Goal: Task Accomplishment & Management: Complete application form

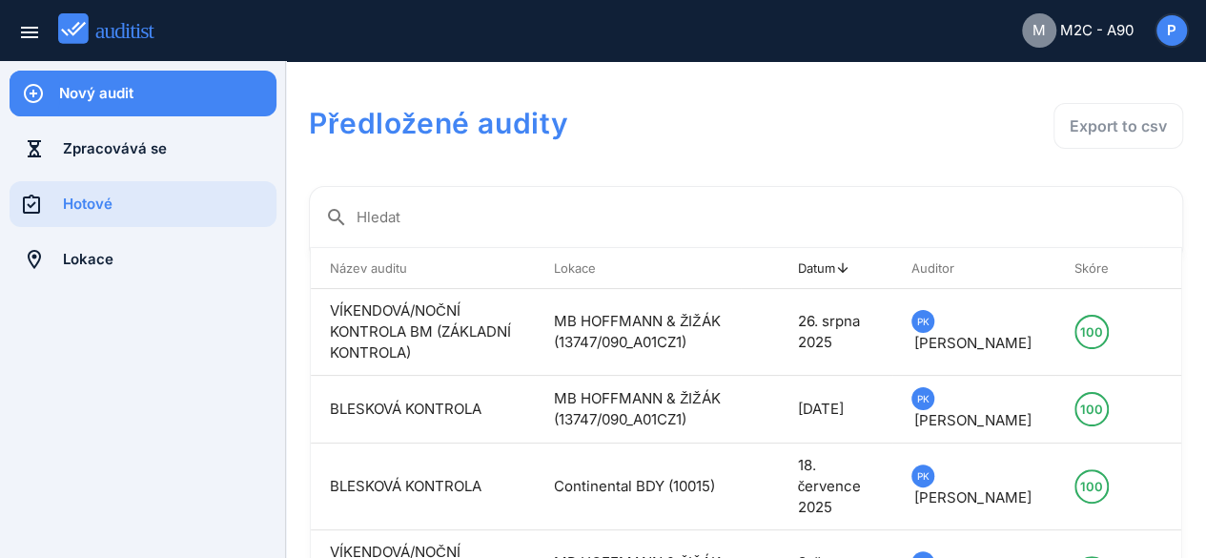
click at [113, 87] on div "Nový audit" at bounding box center [167, 93] width 217 height 21
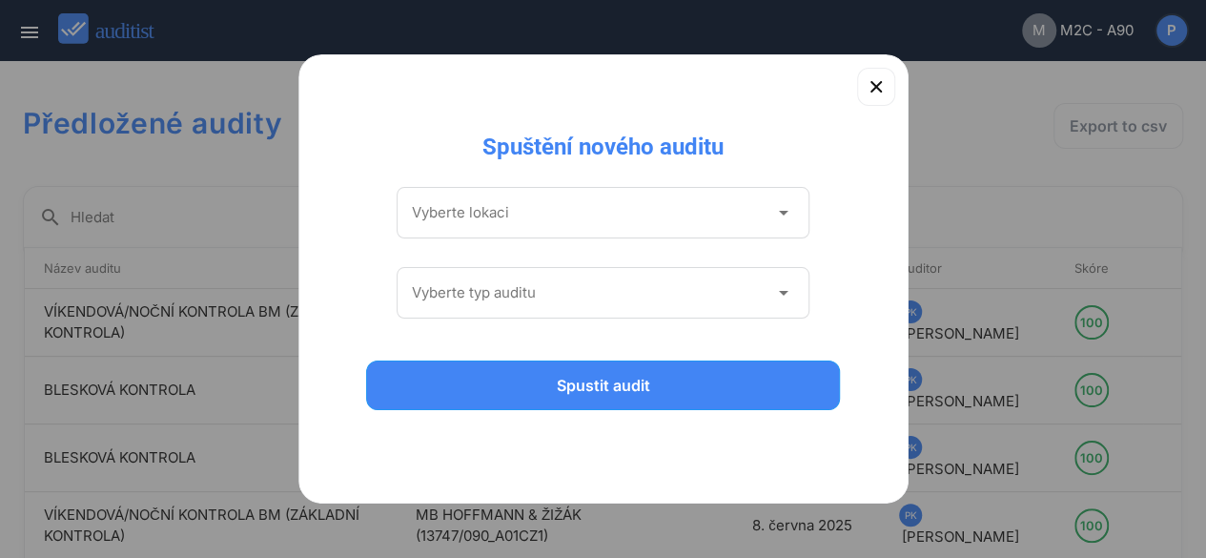
click at [773, 209] on icon "arrow_drop_down" at bounding box center [783, 212] width 23 height 23
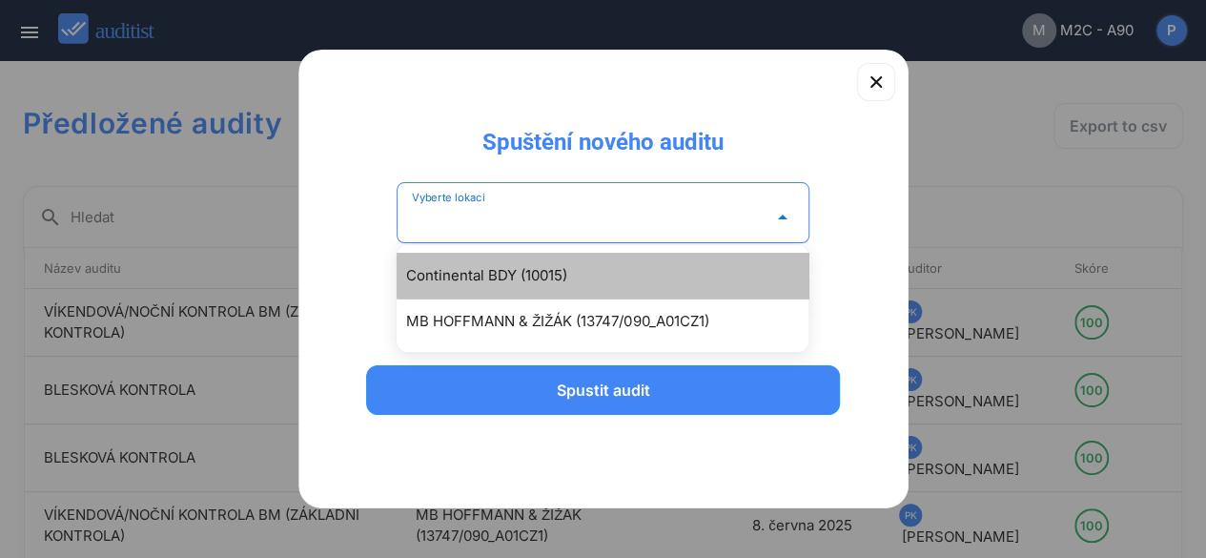
click at [547, 274] on div "Continental BDY (10015)" at bounding box center [612, 275] width 412 height 23
type input "**********"
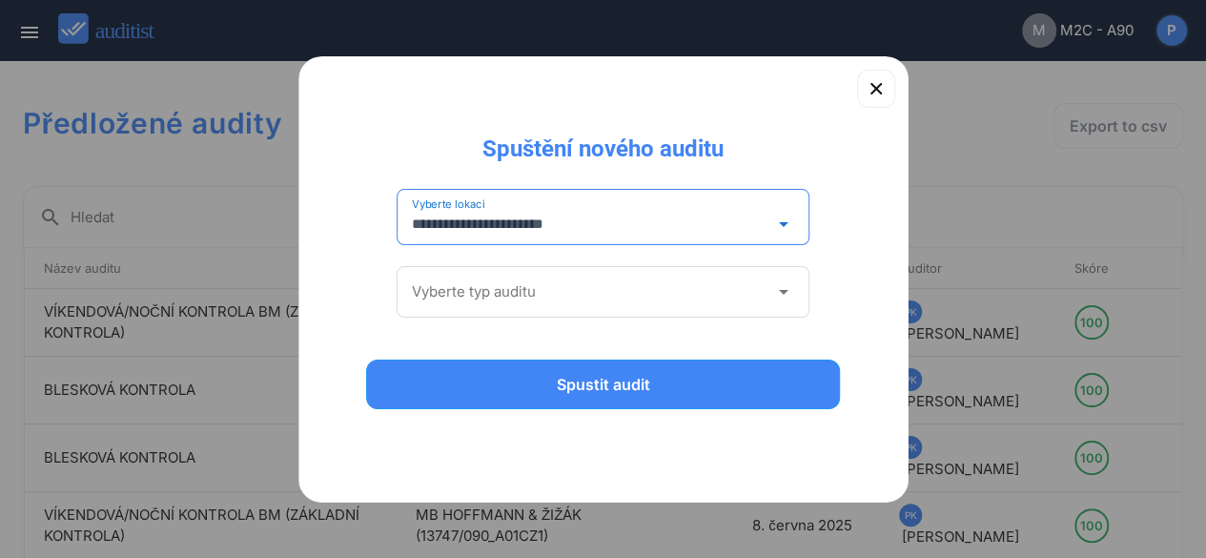
click at [766, 275] on div "Vyberte typ auditu arrow_drop_down" at bounding box center [604, 292] width 414 height 52
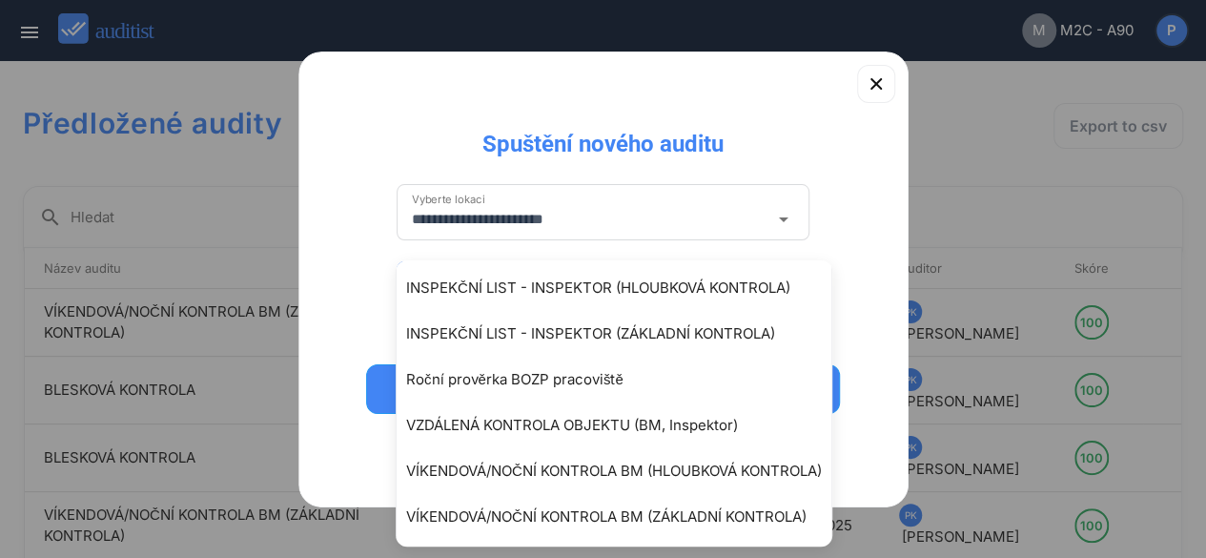
scroll to position [142, 0]
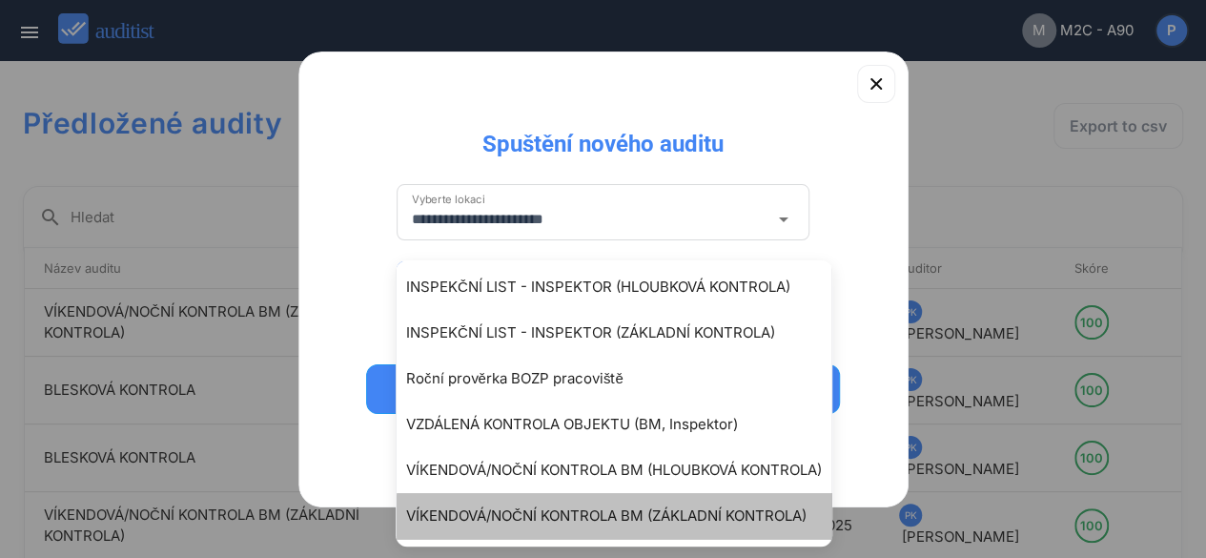
click at [690, 514] on div "VÍKENDOVÁ/NOČNÍ KONTROLA BM (ZÁKLADNÍ KONTROLA)" at bounding box center [623, 516] width 435 height 23
type input "**********"
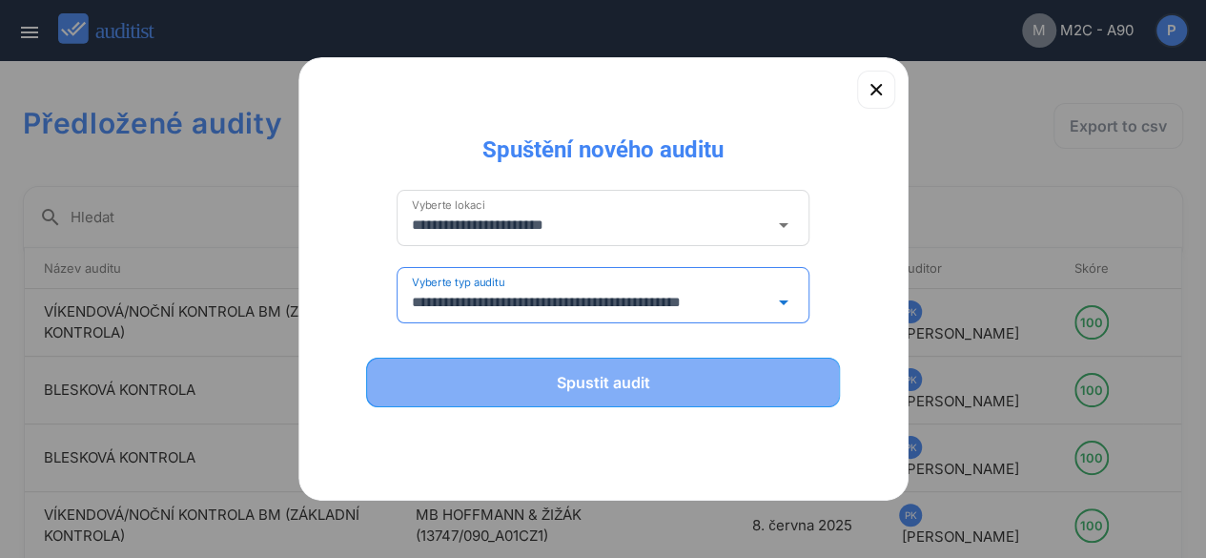
click at [573, 382] on div "Spustit audit" at bounding box center [603, 382] width 425 height 23
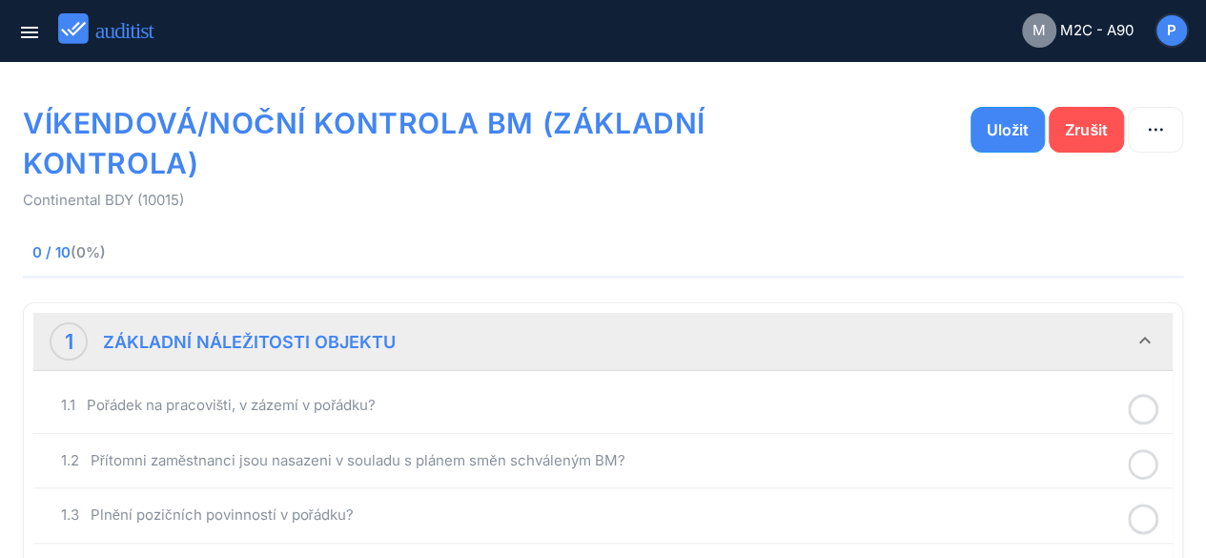
click at [1142, 407] on icon at bounding box center [1143, 409] width 31 height 37
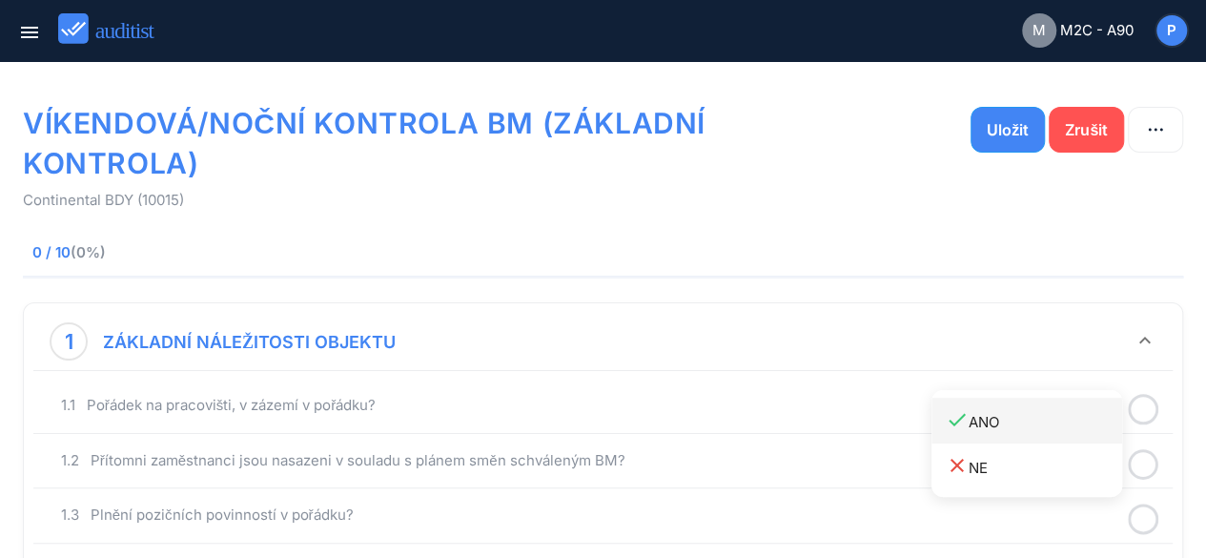
click at [1049, 415] on div "done ANO" at bounding box center [1034, 421] width 176 height 26
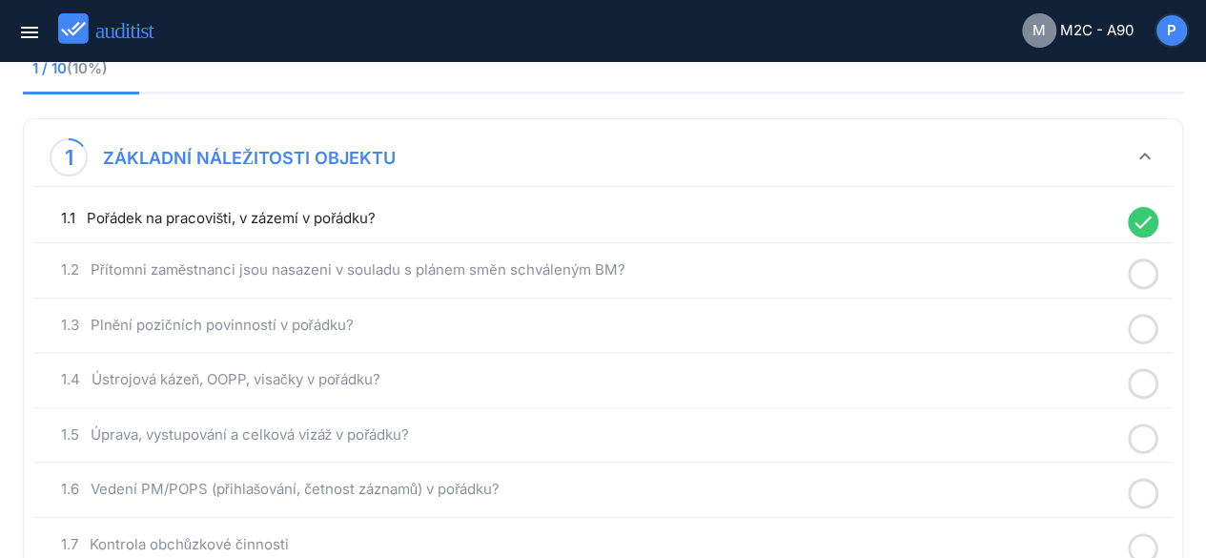
scroll to position [188, 0]
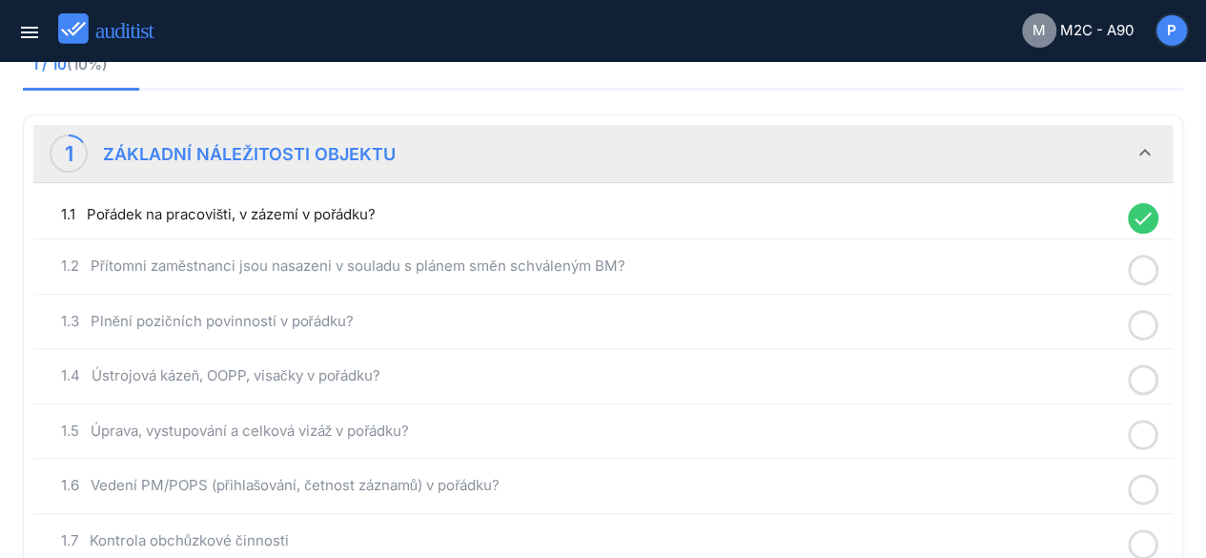
click at [1153, 257] on circle at bounding box center [1144, 271] width 28 height 28
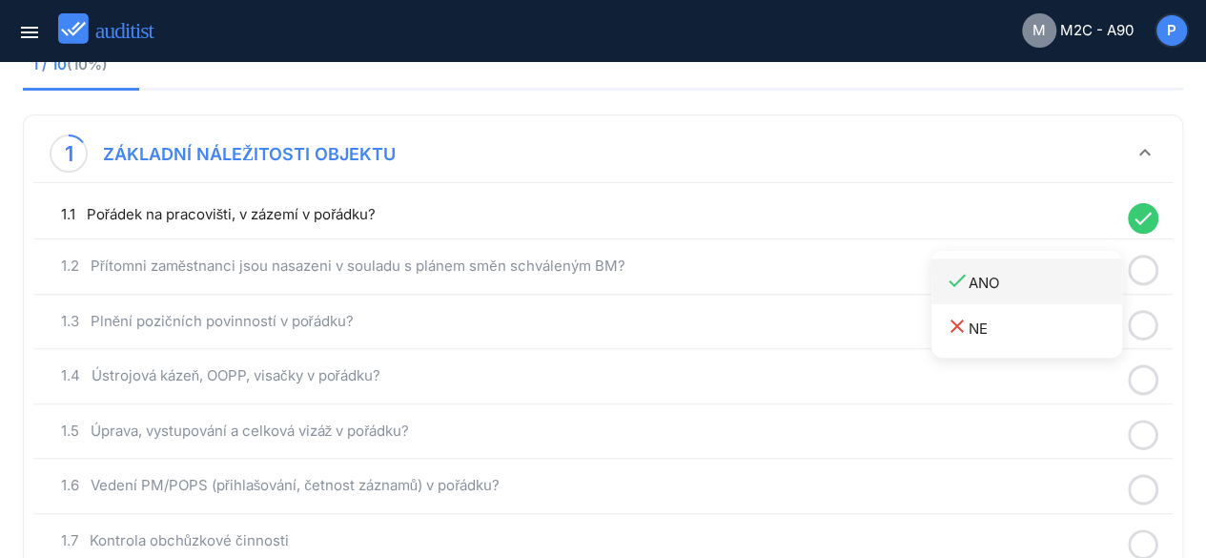
click at [1055, 281] on div "done ANO" at bounding box center [1034, 282] width 176 height 26
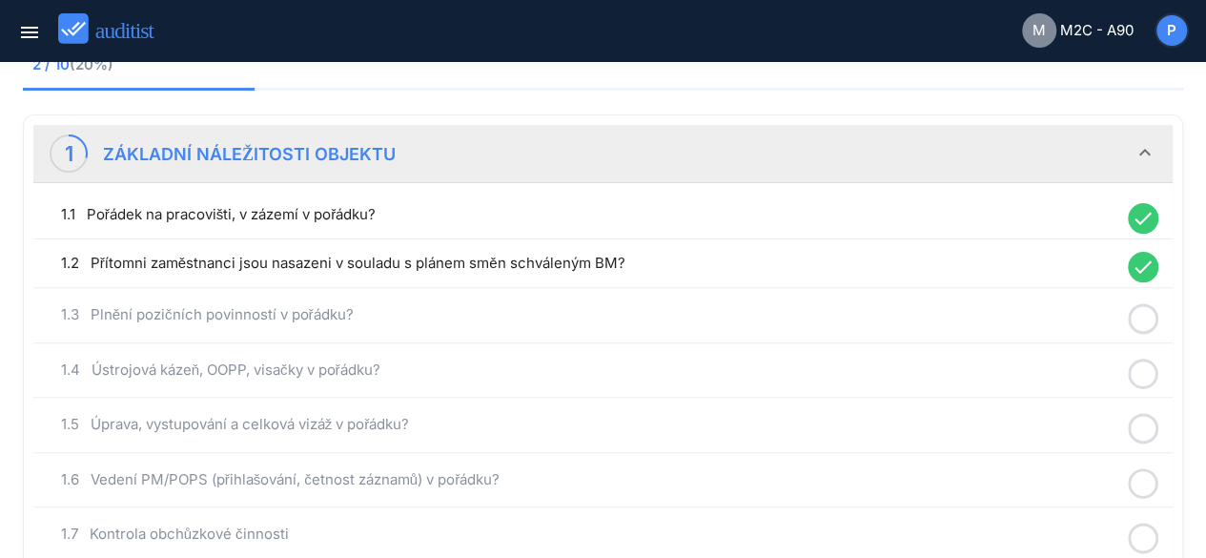
click at [1150, 316] on icon at bounding box center [1143, 318] width 31 height 37
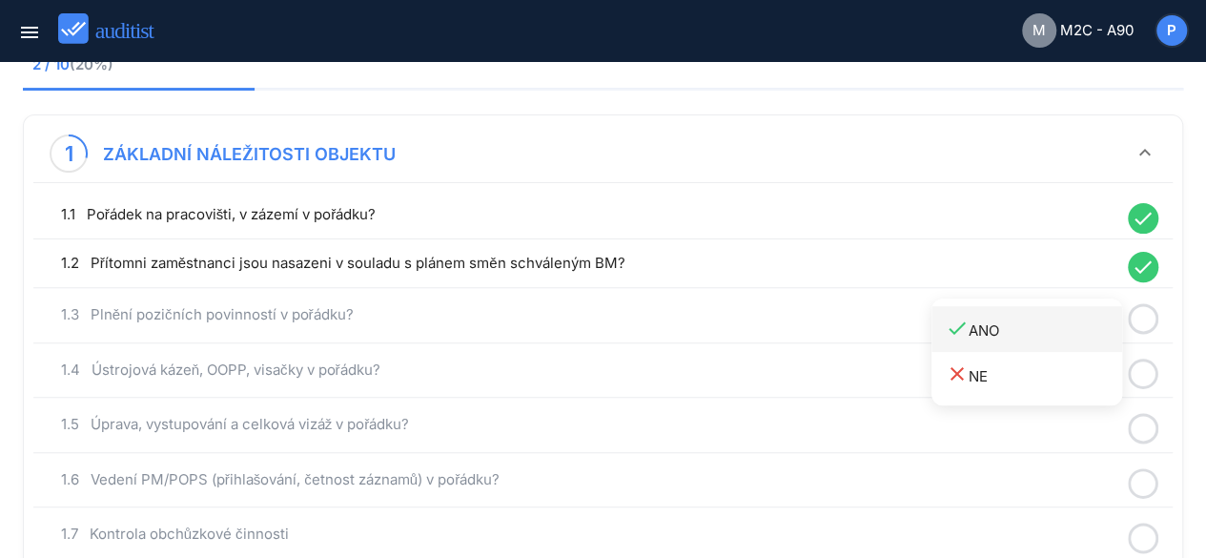
click at [1045, 334] on div "done ANO" at bounding box center [1034, 330] width 176 height 26
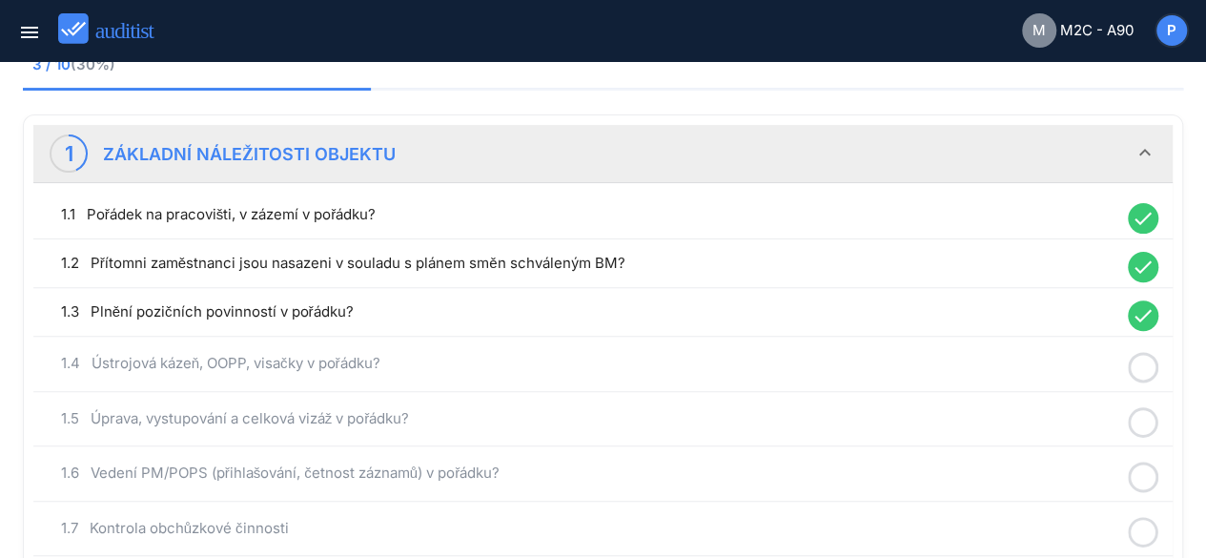
click at [1143, 356] on icon at bounding box center [1143, 367] width 31 height 37
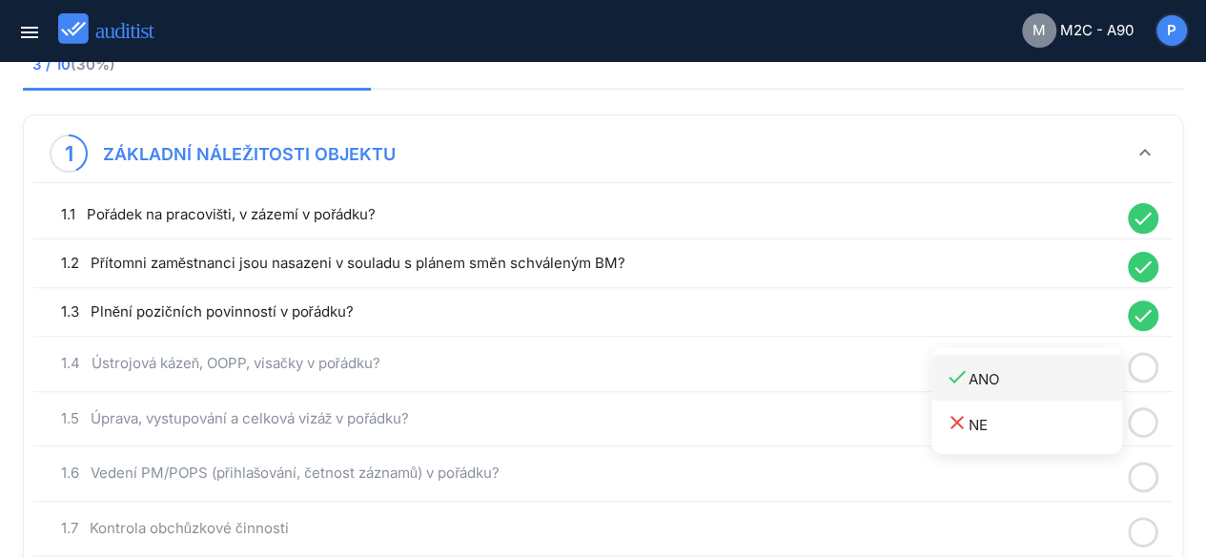
click at [1030, 363] on link "done ANO" at bounding box center [1027, 378] width 191 height 46
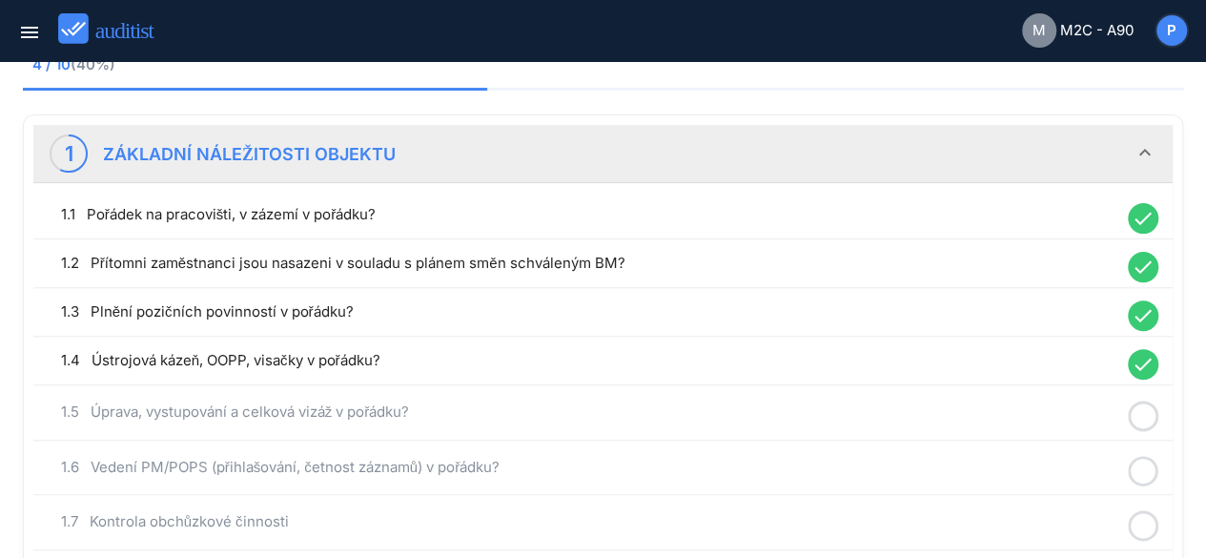
click at [1136, 402] on circle at bounding box center [1144, 416] width 28 height 28
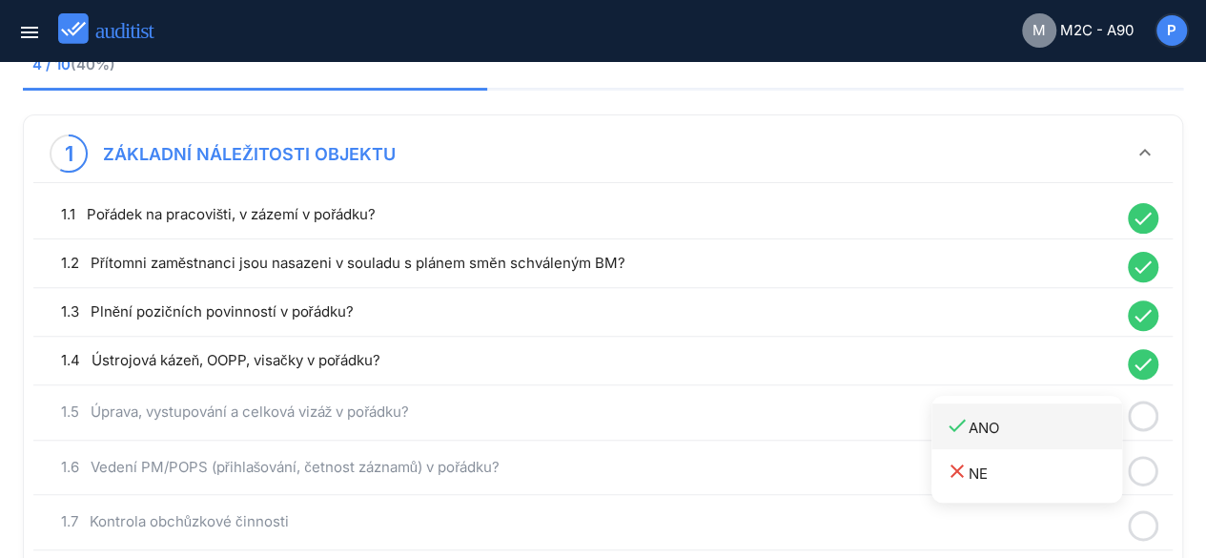
click at [1046, 421] on div "done ANO" at bounding box center [1034, 427] width 176 height 26
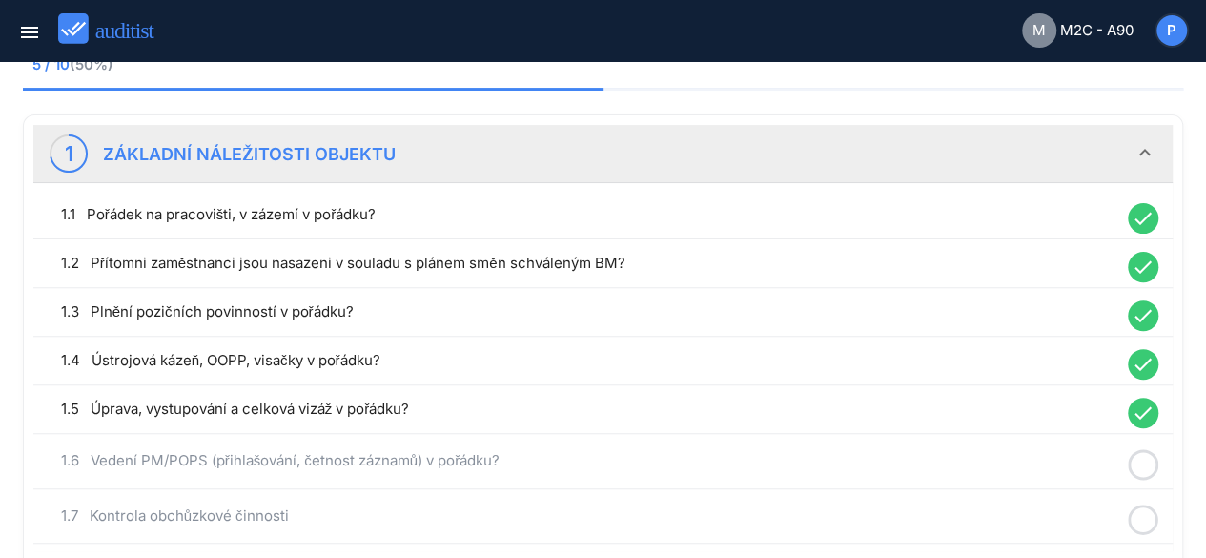
click at [1140, 461] on icon at bounding box center [1143, 464] width 31 height 37
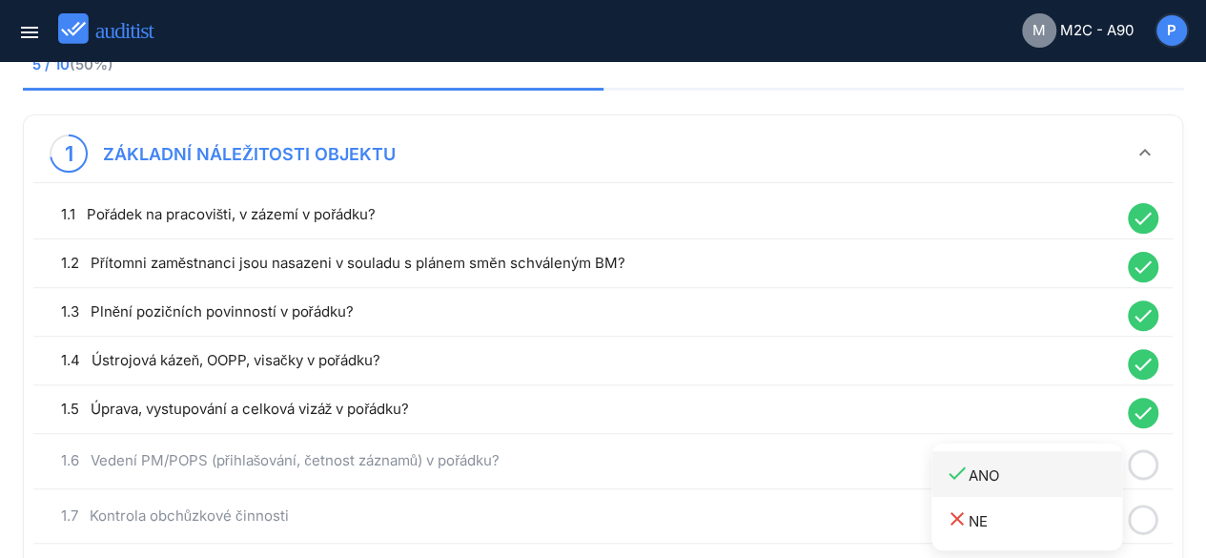
click at [1055, 465] on div "done ANO" at bounding box center [1034, 475] width 176 height 26
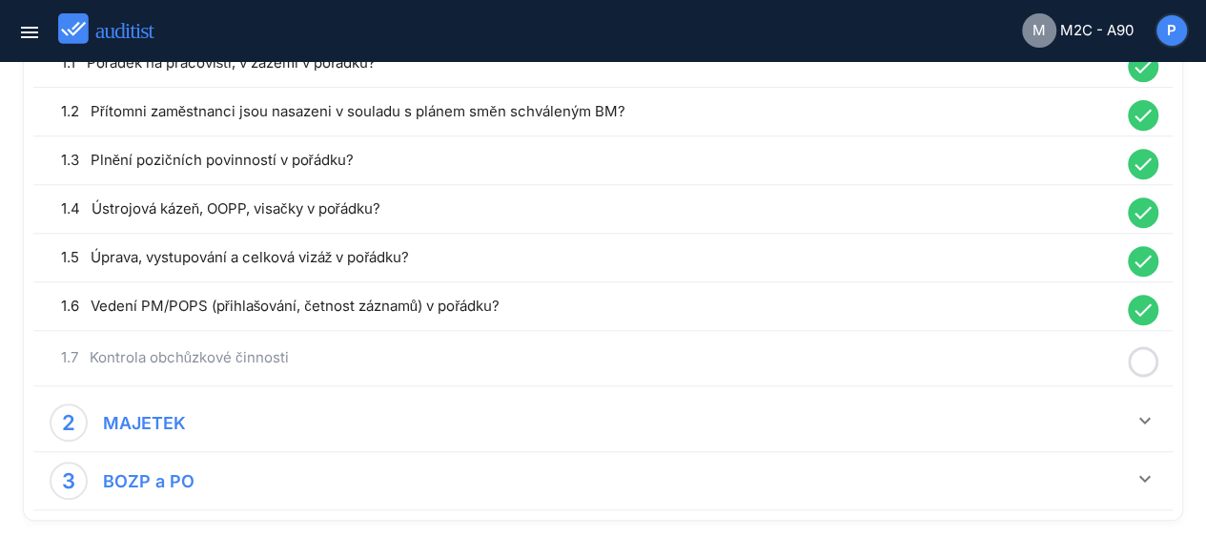
scroll to position [341, 0]
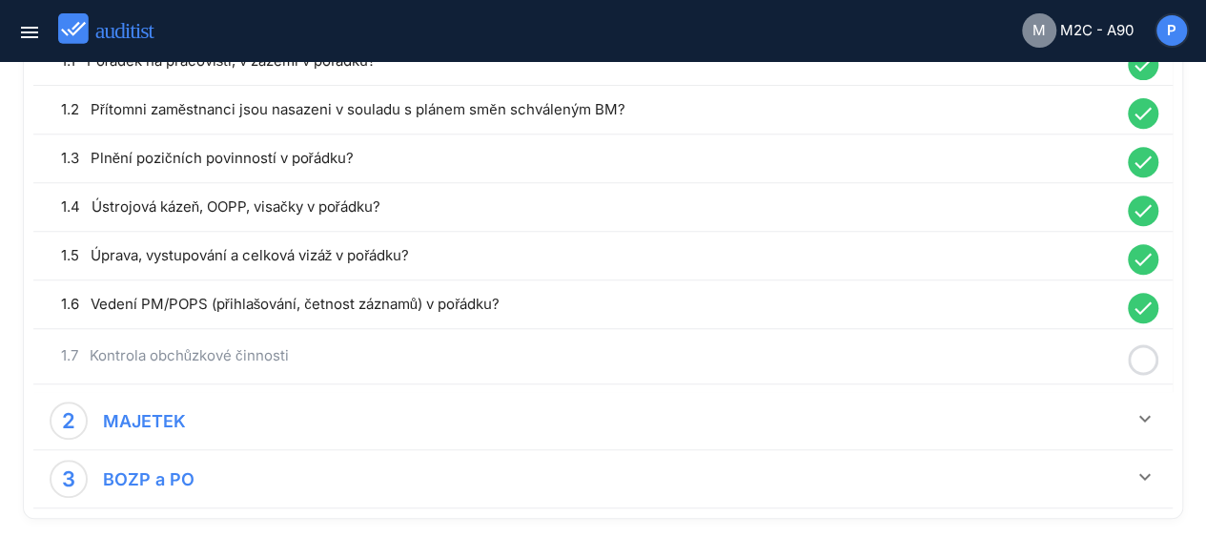
click at [1141, 361] on icon at bounding box center [1143, 359] width 31 height 37
click at [1045, 384] on link "done ANO" at bounding box center [1027, 370] width 191 height 46
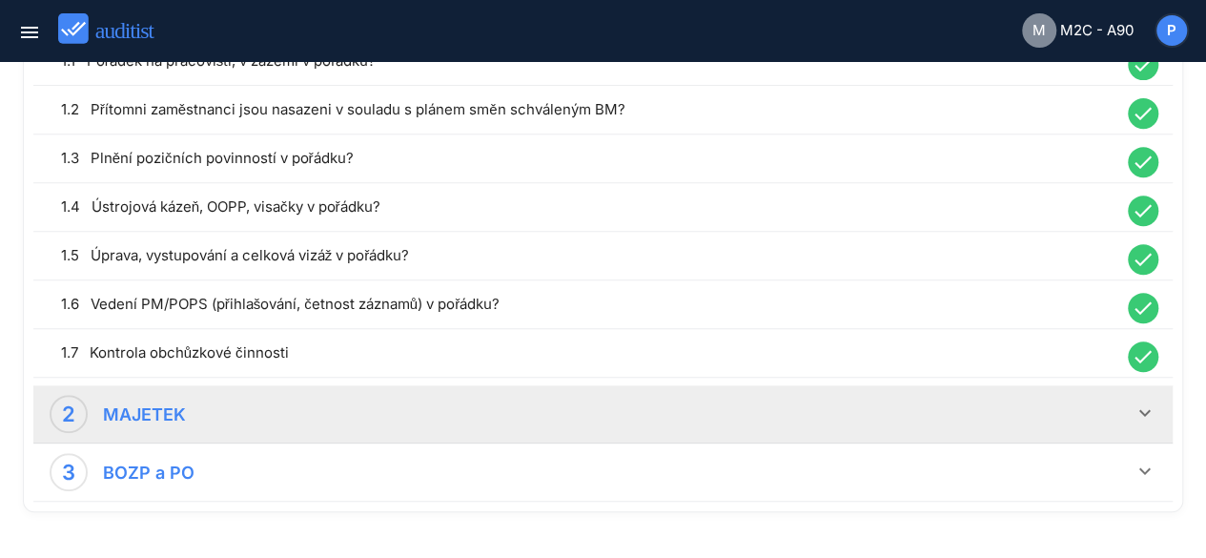
click at [1146, 413] on icon "keyboard_arrow_down" at bounding box center [1145, 413] width 23 height 23
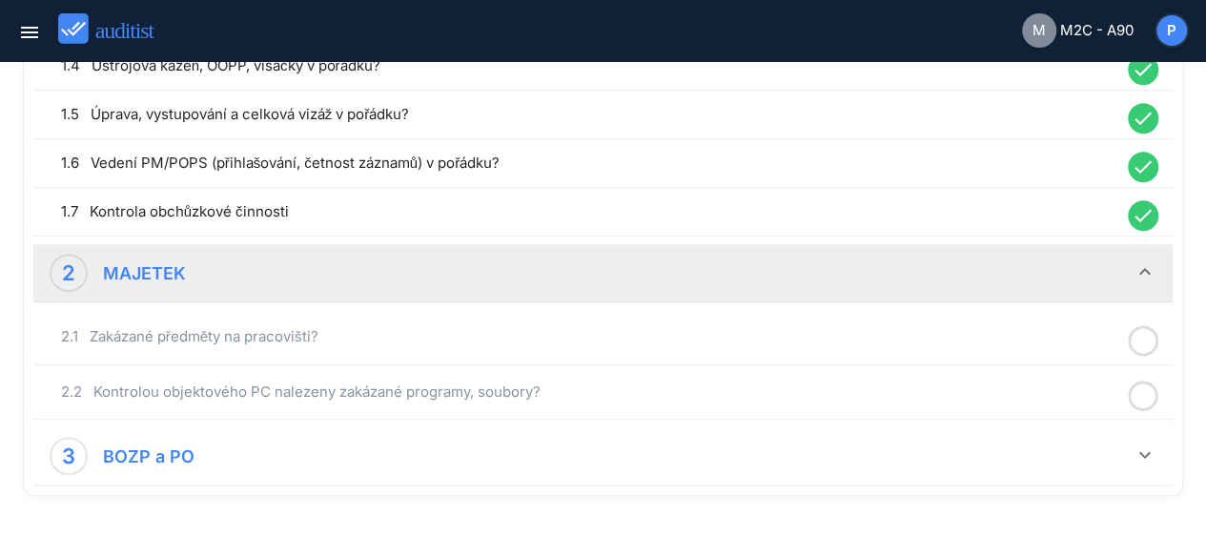
scroll to position [516, 0]
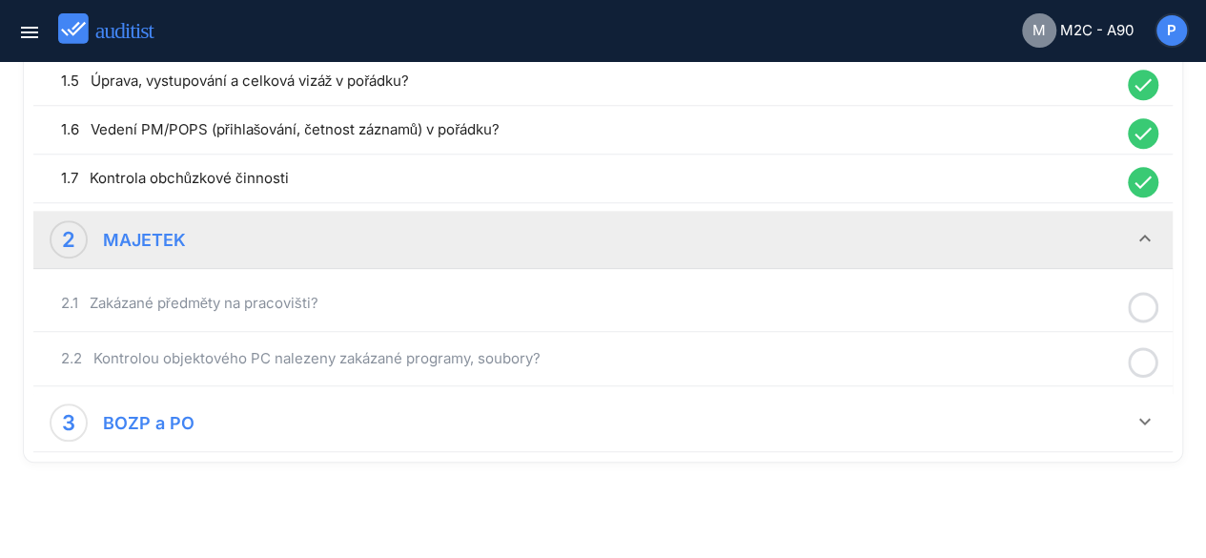
click at [1143, 316] on icon at bounding box center [1143, 307] width 31 height 37
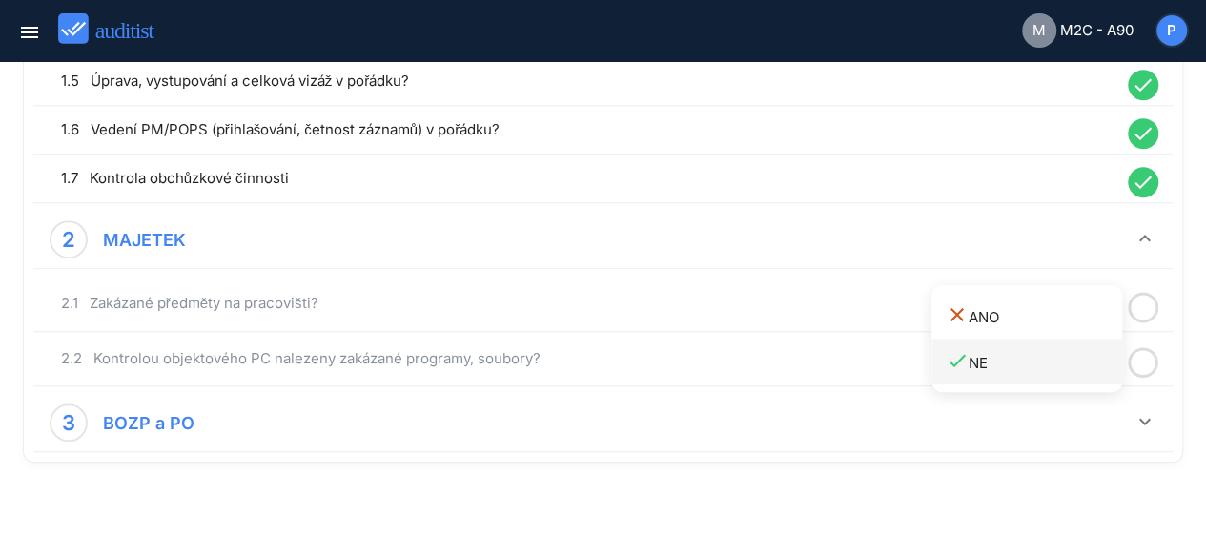
click at [1043, 361] on div "done NE" at bounding box center [1034, 362] width 176 height 26
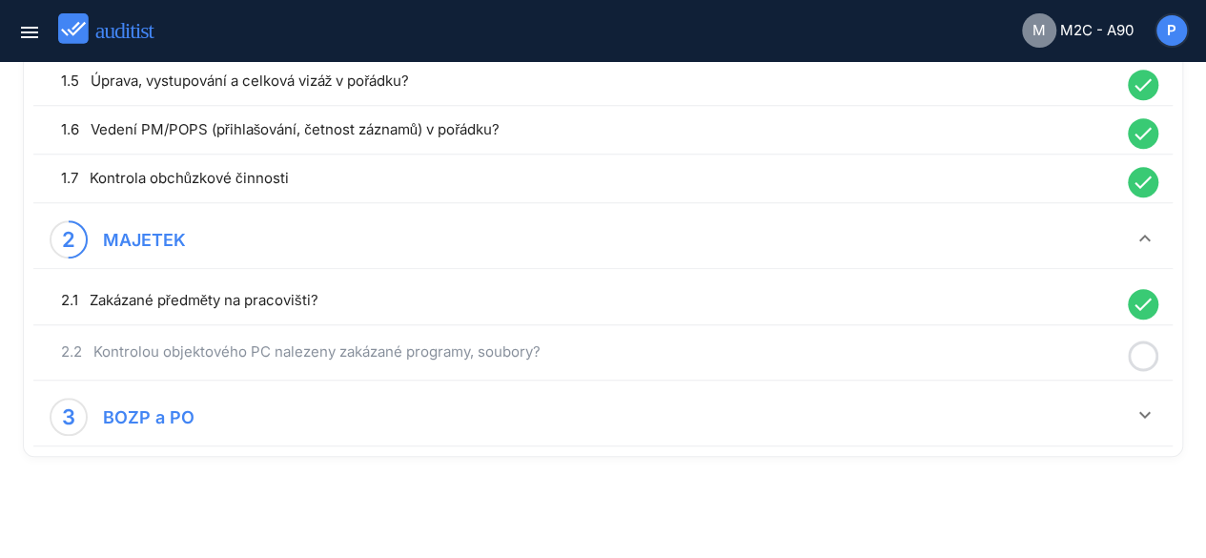
scroll to position [510, 0]
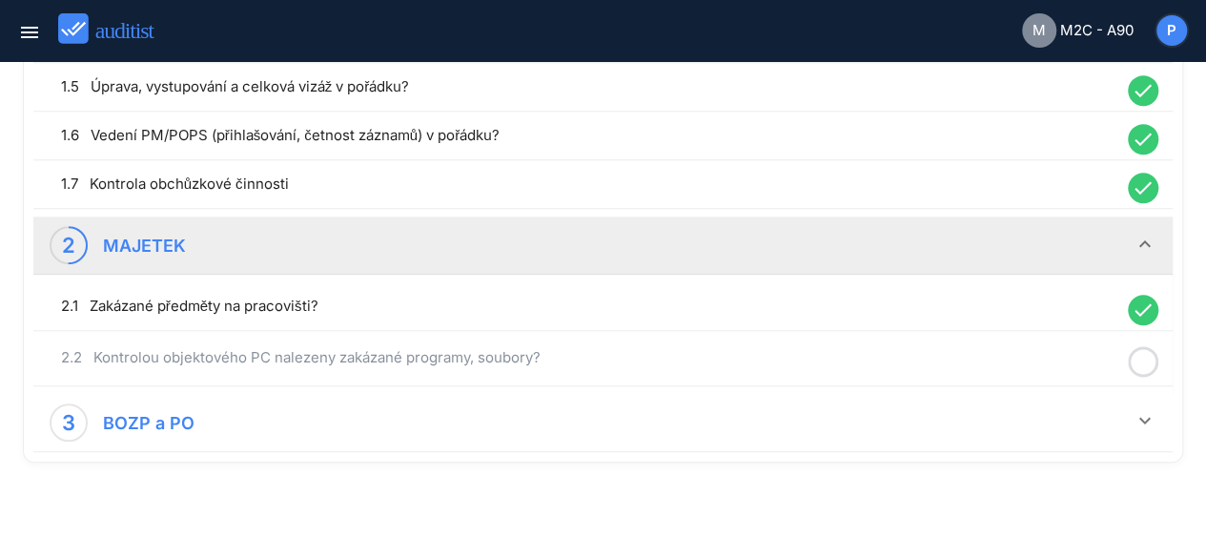
click at [1136, 361] on icon at bounding box center [1143, 361] width 31 height 37
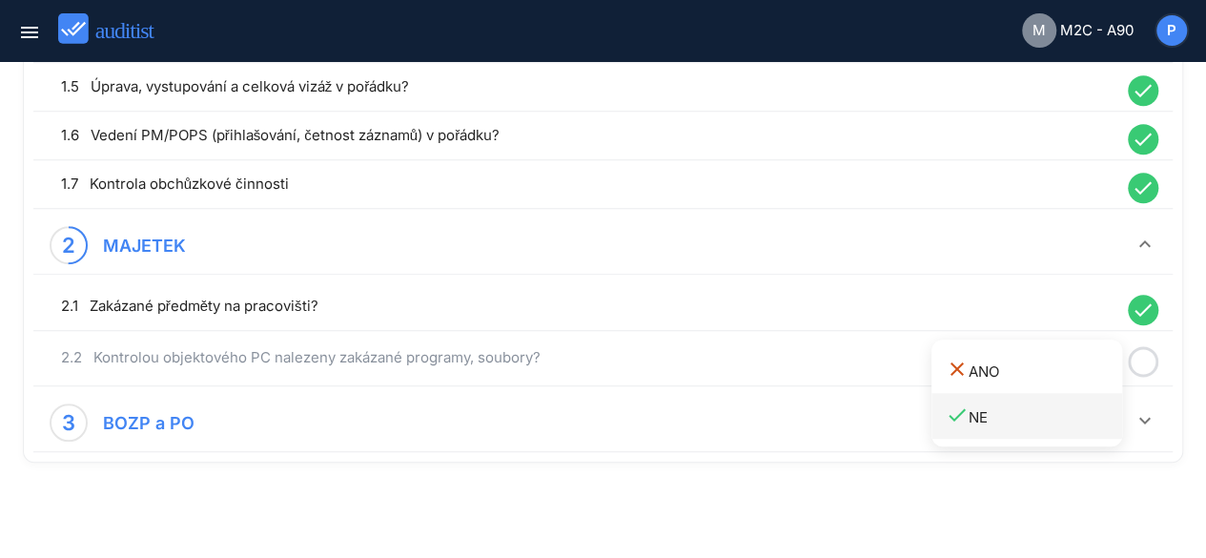
click at [1024, 413] on div "done NE" at bounding box center [1034, 416] width 176 height 26
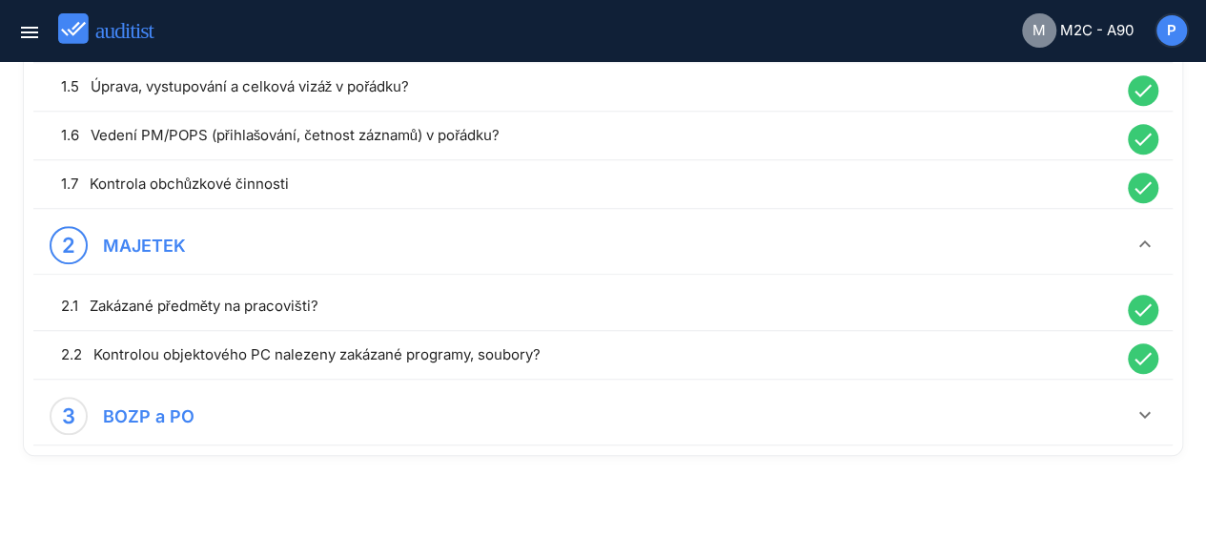
scroll to position [505, 0]
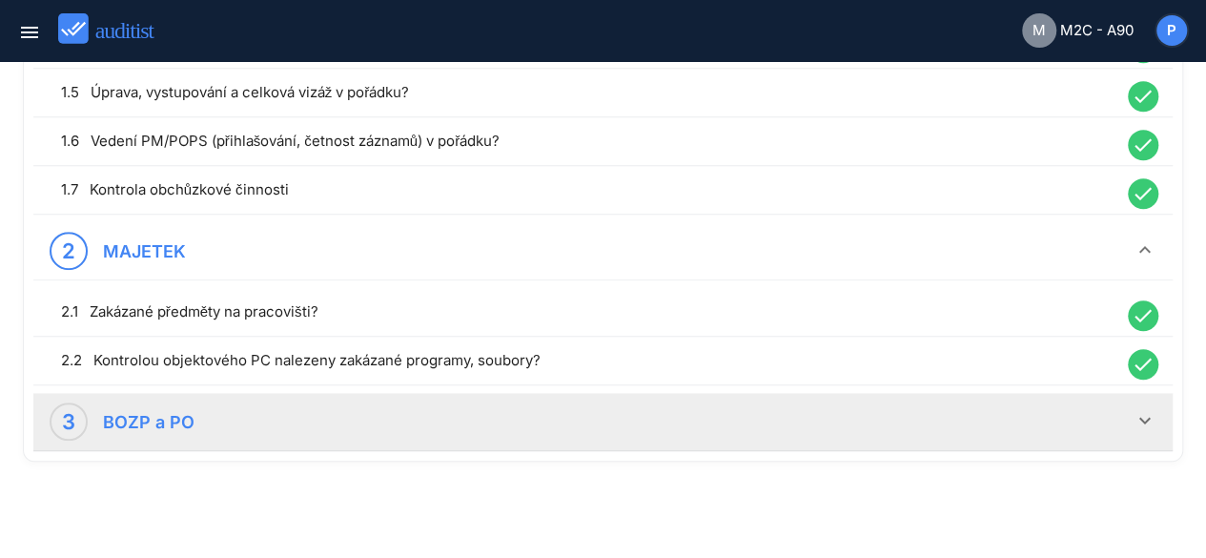
click at [1137, 422] on icon "keyboard_arrow_down" at bounding box center [1145, 420] width 23 height 23
click at [1123, 490] on div at bounding box center [1144, 489] width 50 height 37
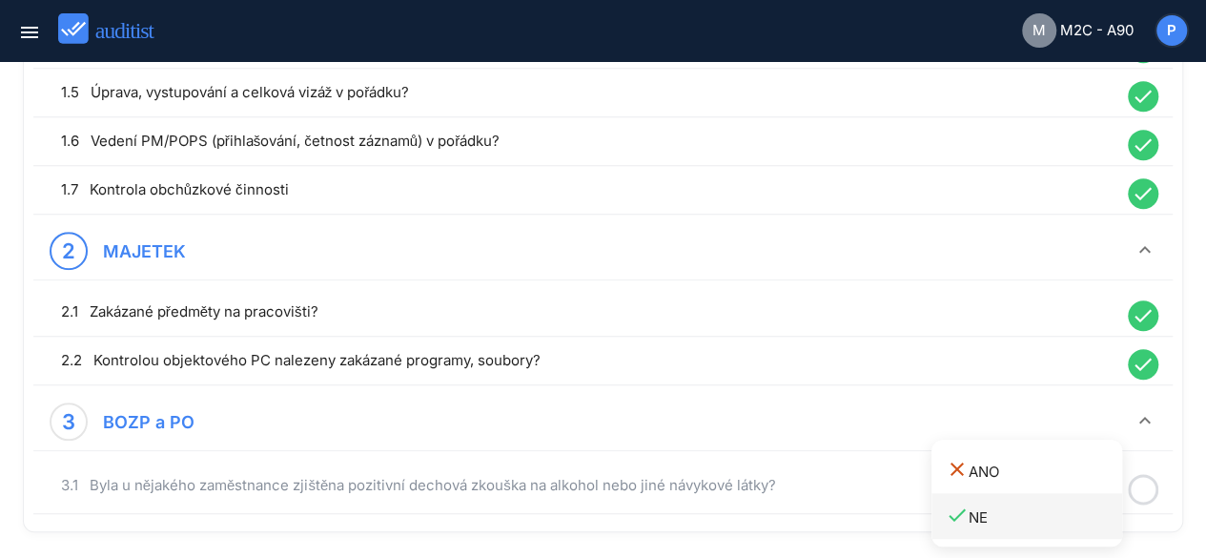
click at [1020, 514] on div "done NE" at bounding box center [1034, 517] width 176 height 26
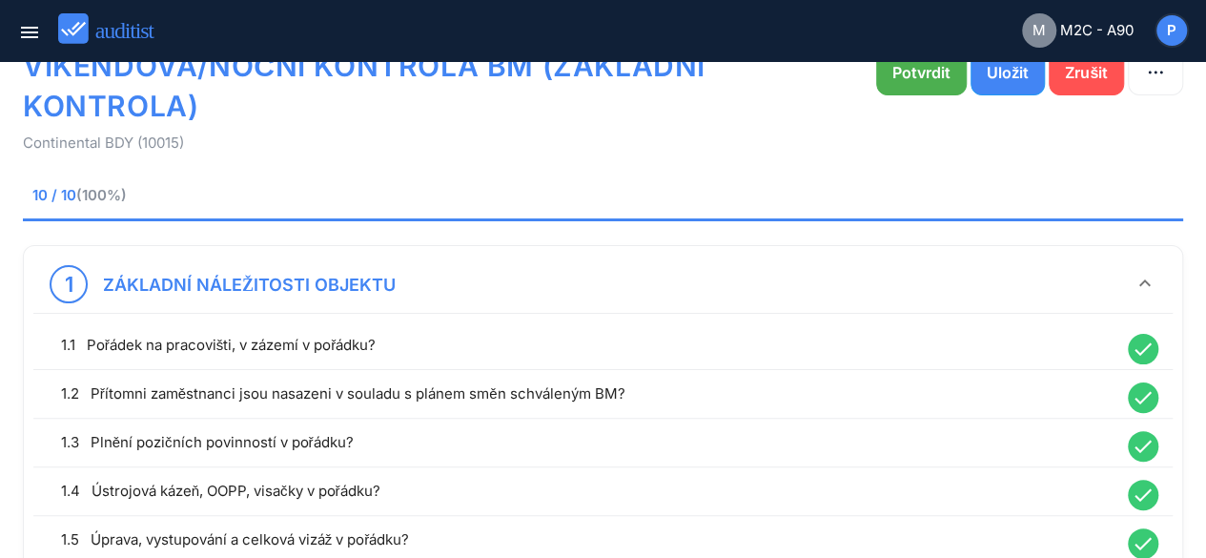
scroll to position [34, 0]
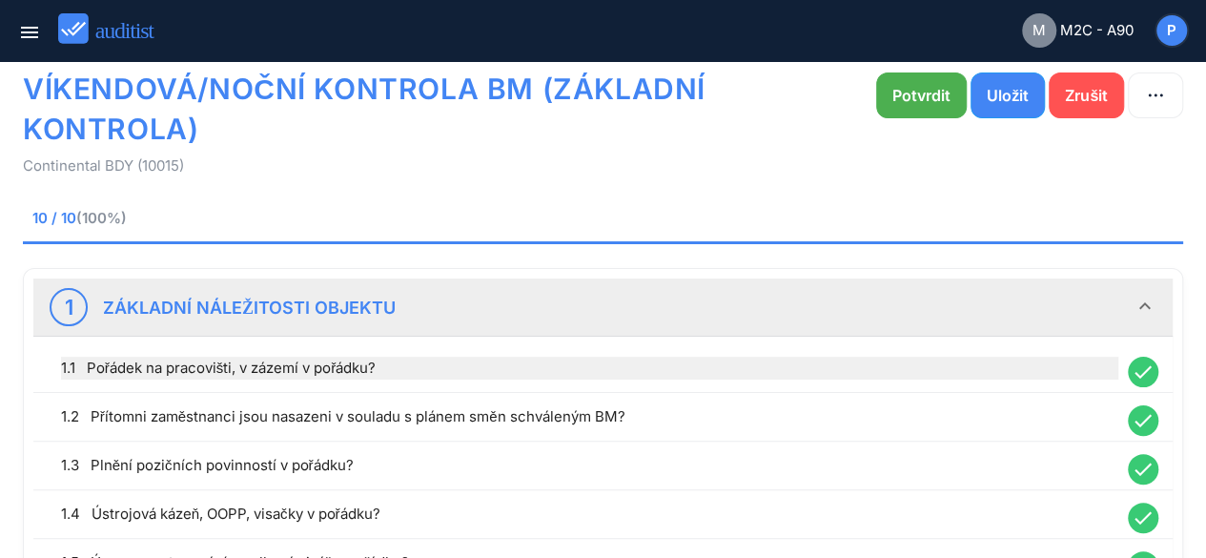
click at [712, 366] on div "1.1 Pořádek na pracovišti, v zázemí v pořádku?" at bounding box center [590, 368] width 1058 height 23
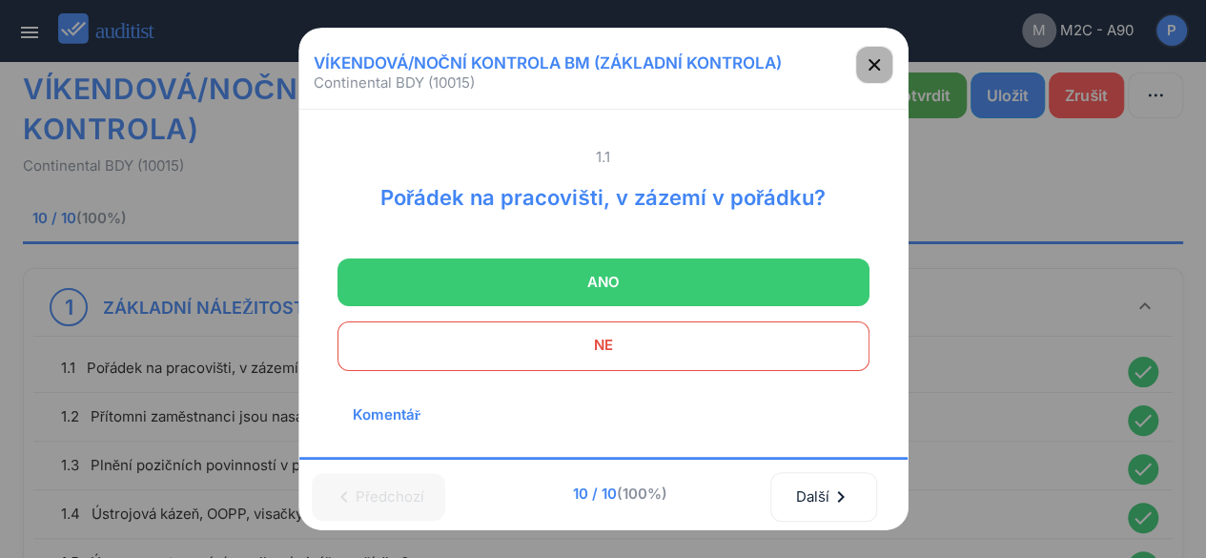
click at [879, 64] on icon "button" at bounding box center [874, 64] width 23 height 23
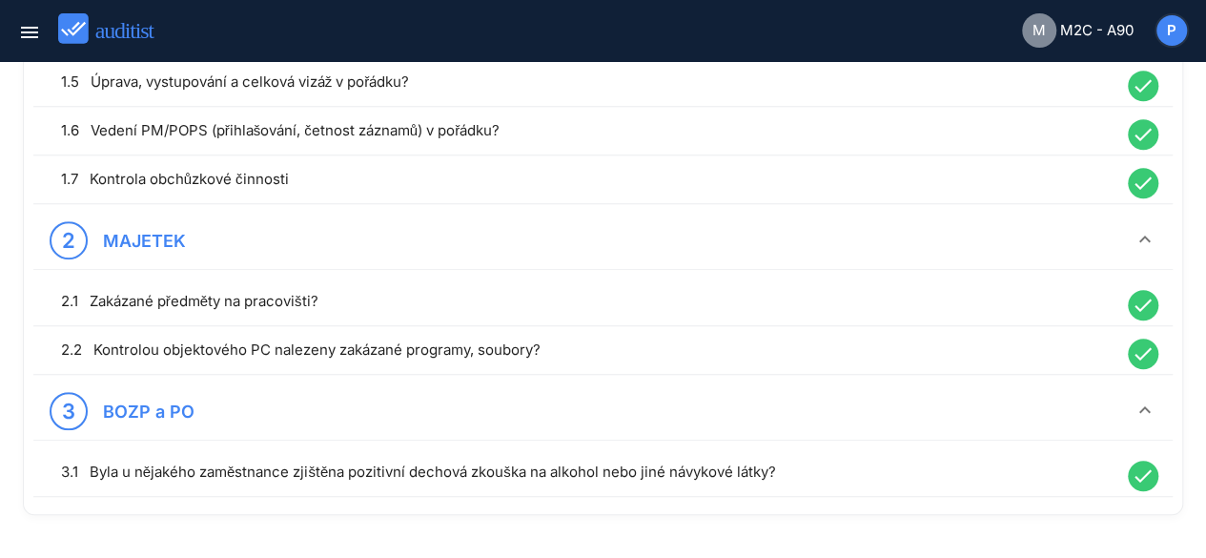
scroll to position [568, 0]
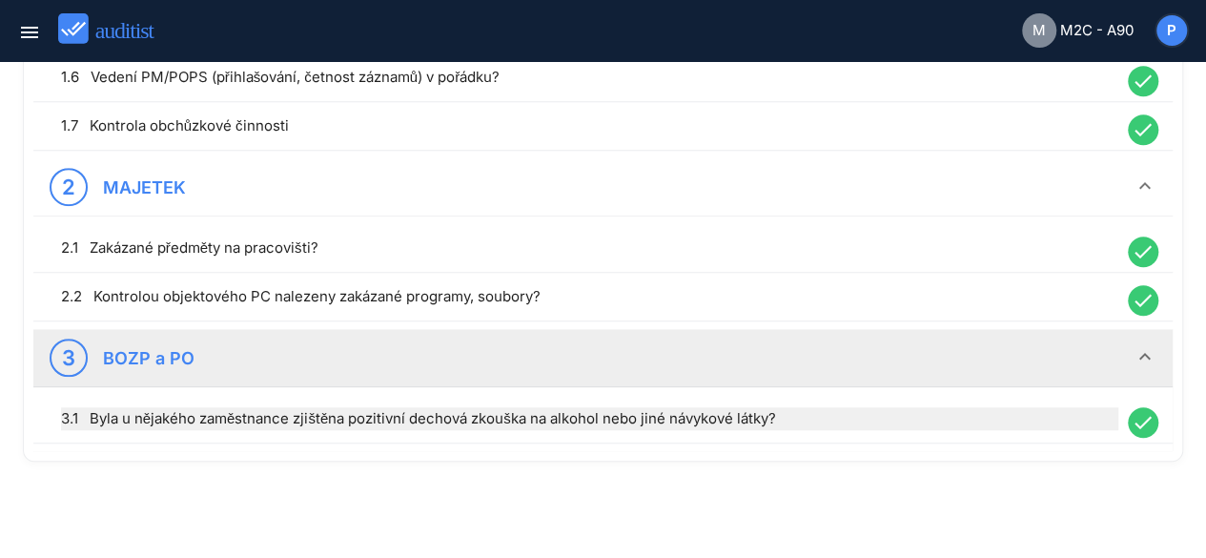
click at [725, 413] on div "3.1 Byla u nějakého zaměstnance zjištěna pozitivní dechová zkouška na alkohol n…" at bounding box center [590, 418] width 1058 height 23
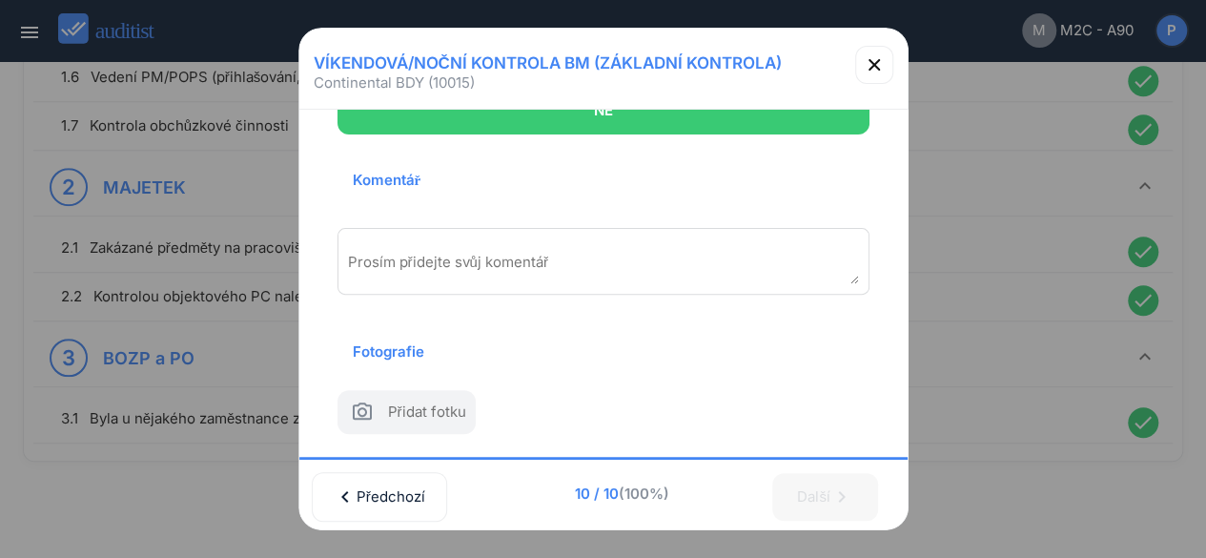
scroll to position [322, 0]
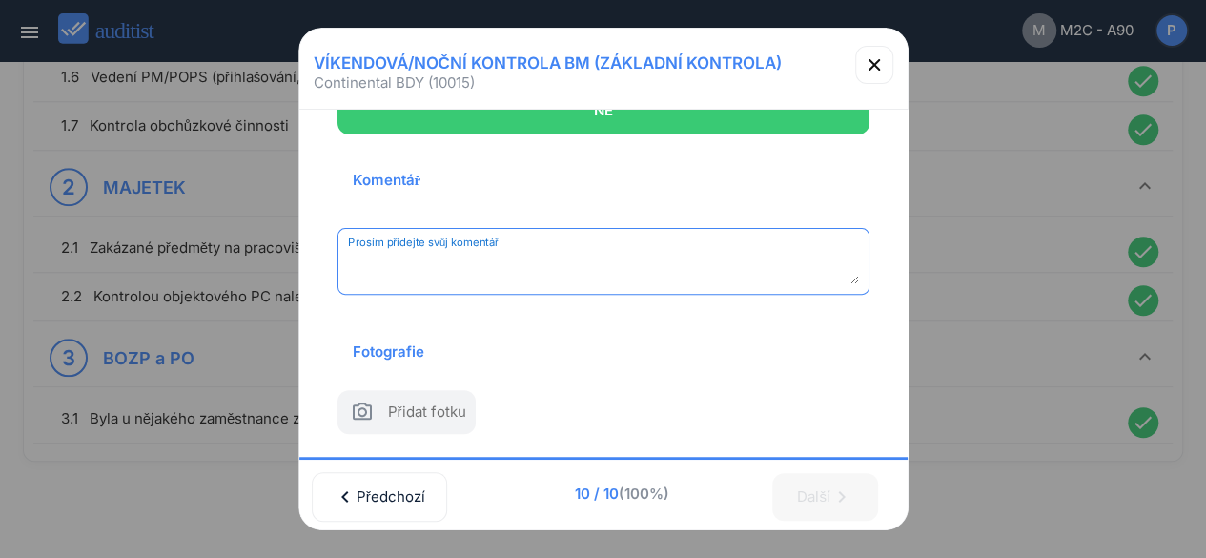
click at [563, 253] on textarea "Prosím přidejte svůj komentář" at bounding box center [603, 268] width 511 height 31
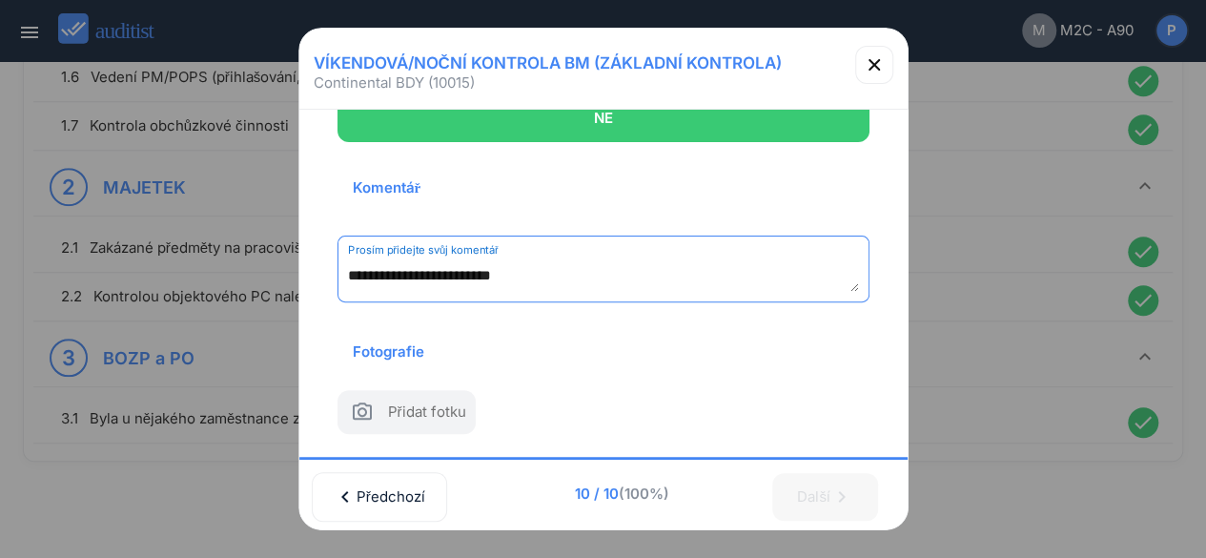
type textarea "**********"
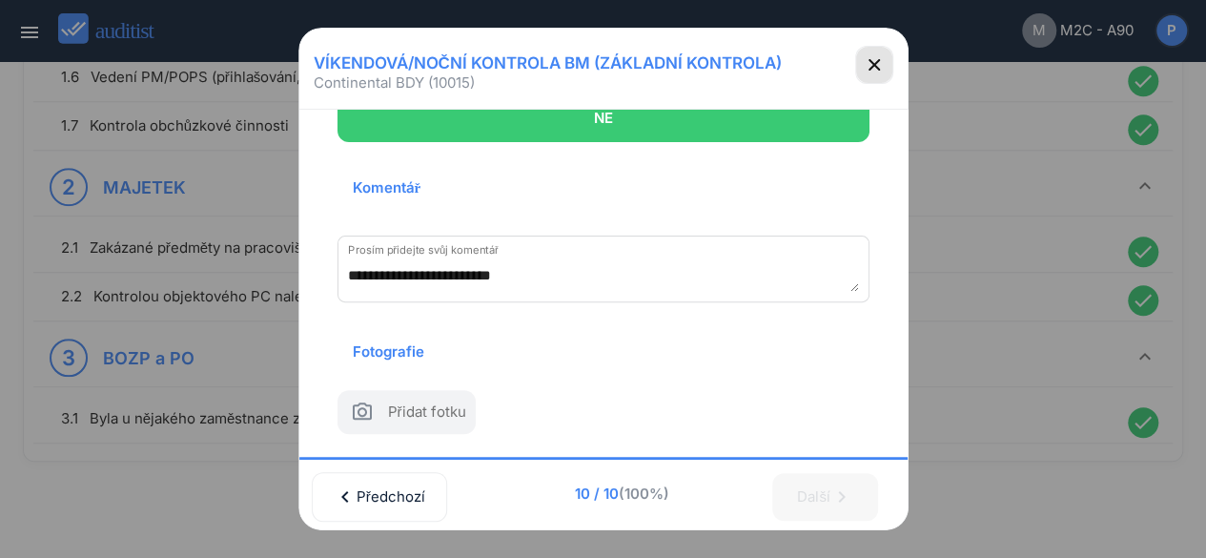
drag, startPoint x: 893, startPoint y: 71, endPoint x: 872, endPoint y: 66, distance: 21.5
click at [872, 66] on div at bounding box center [881, 77] width 52 height 62
click at [872, 66] on icon "button" at bounding box center [874, 64] width 23 height 23
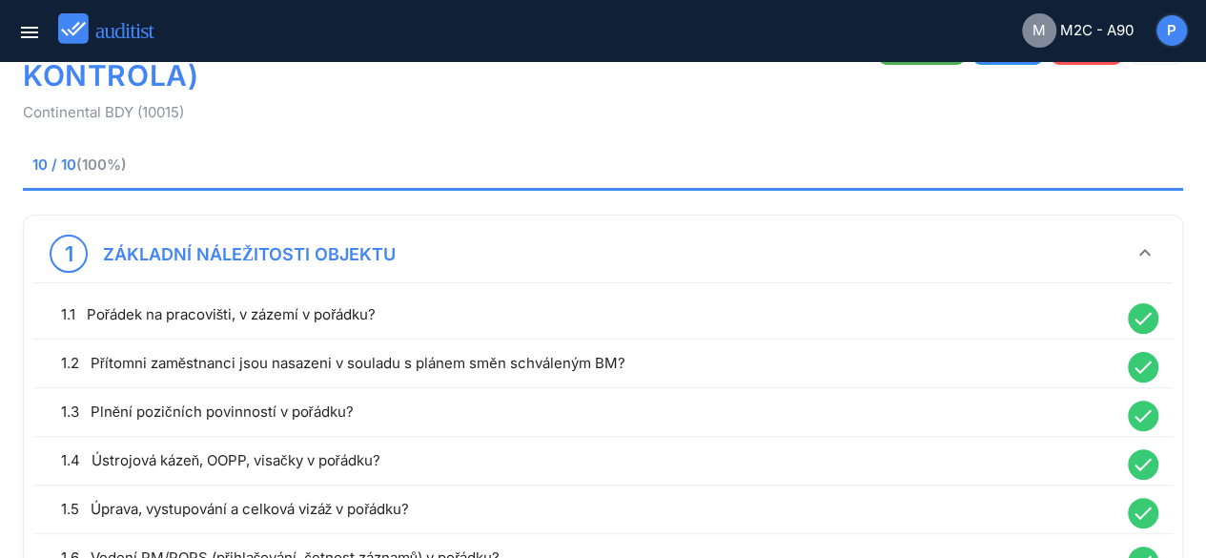
scroll to position [0, 0]
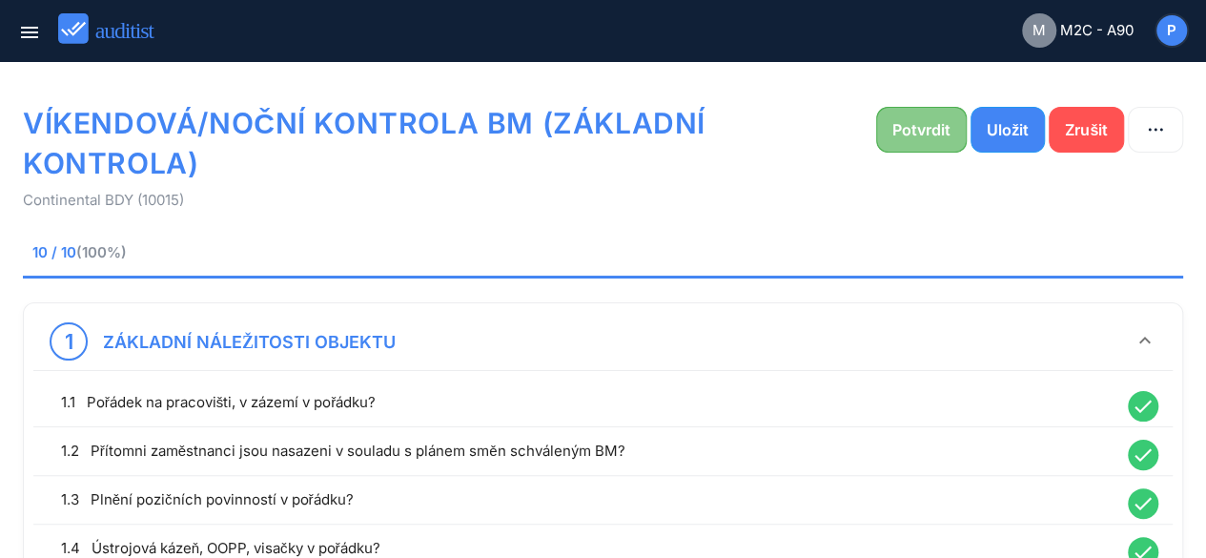
click at [937, 125] on div "Potvrdit" at bounding box center [922, 129] width 58 height 23
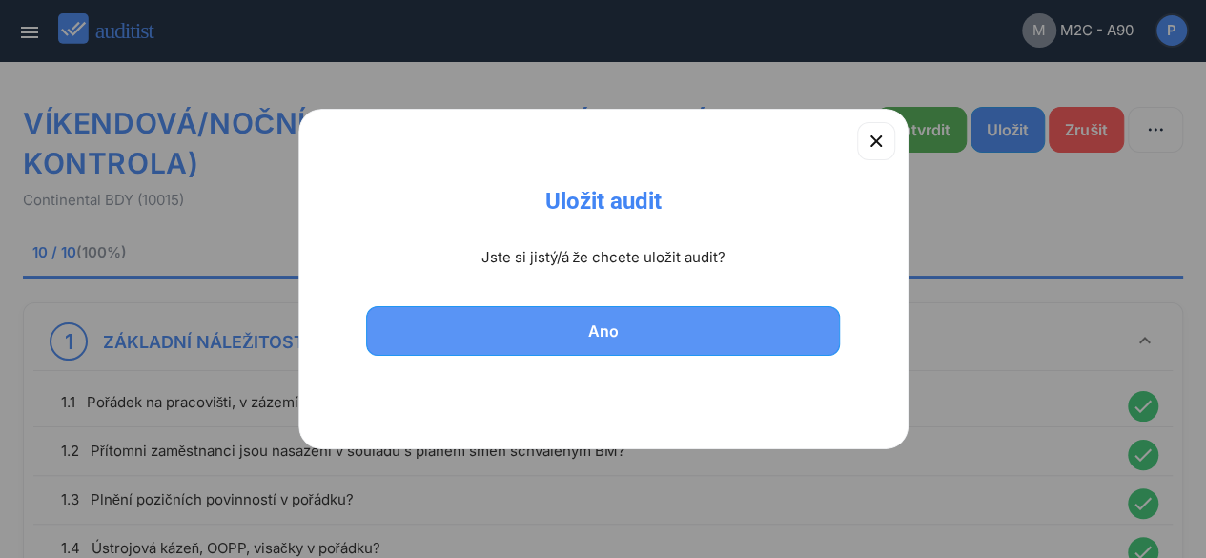
click at [595, 333] on div "Ano" at bounding box center [603, 330] width 425 height 23
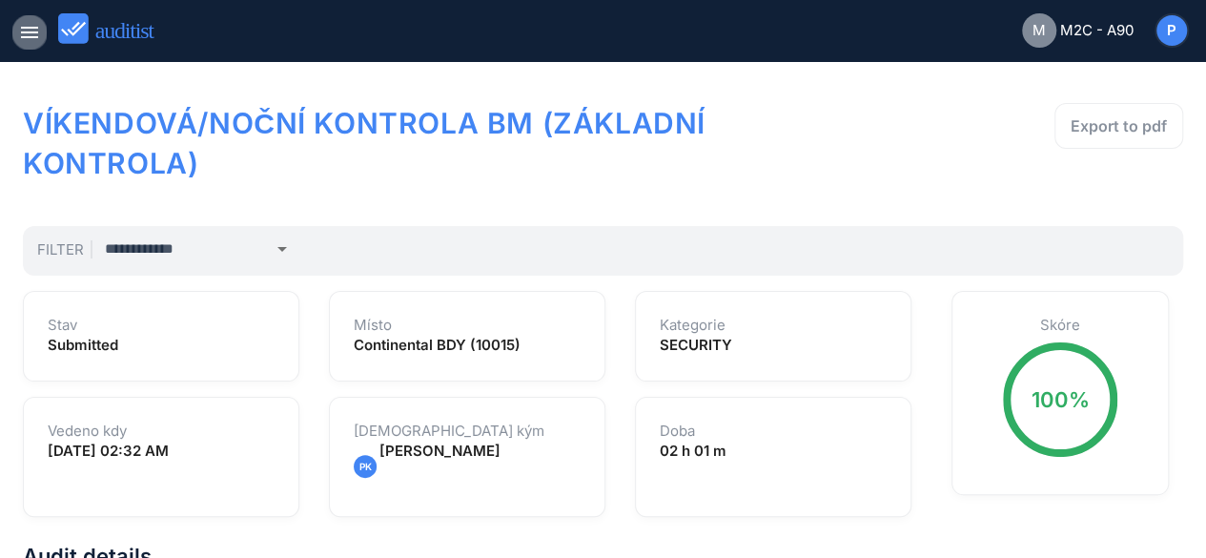
click at [29, 35] on icon "menu" at bounding box center [29, 32] width 23 height 23
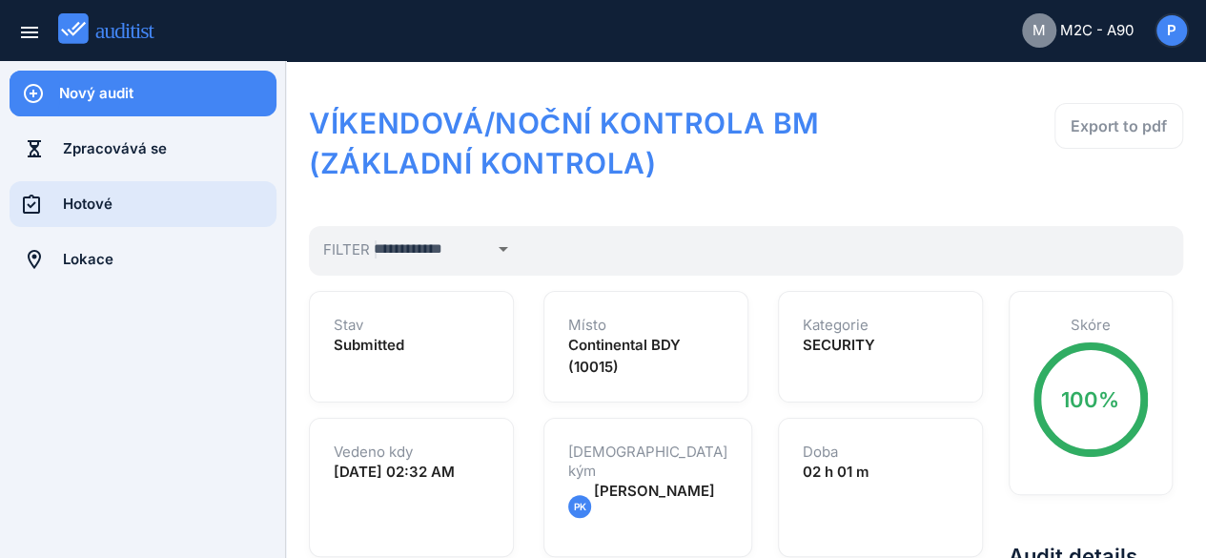
click at [92, 215] on div "Hotové" at bounding box center [170, 204] width 214 height 46
